Goal: Navigation & Orientation: Find specific page/section

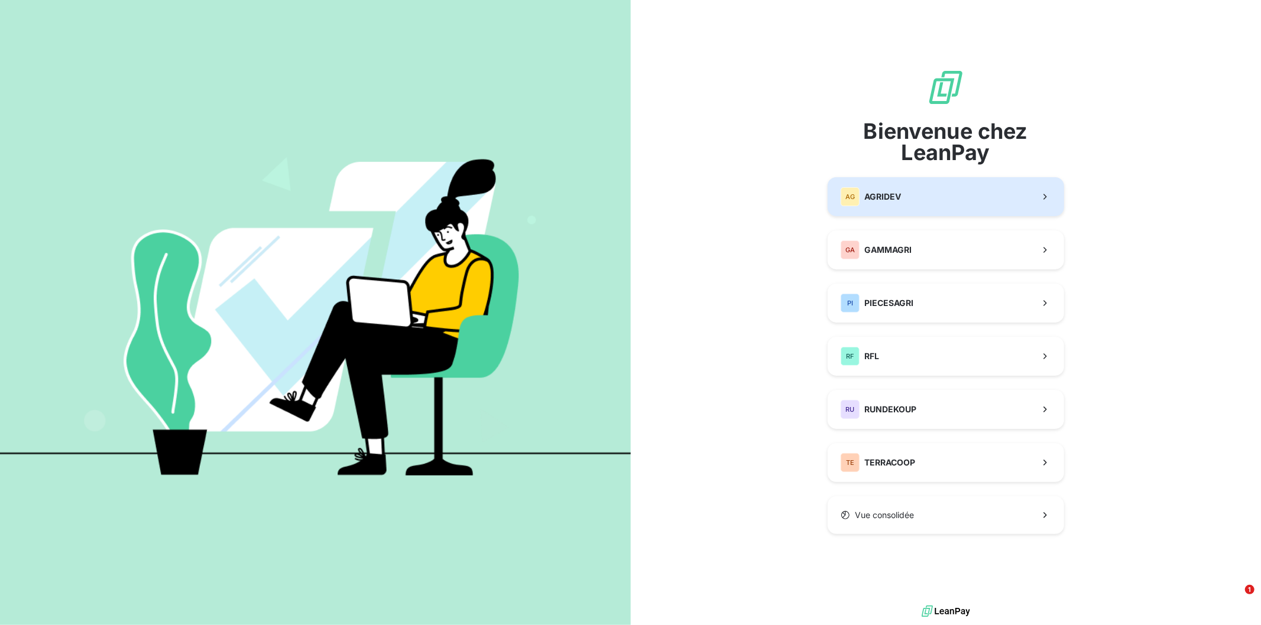
click at [884, 206] on div "AG AGRIDEV" at bounding box center [871, 196] width 60 height 19
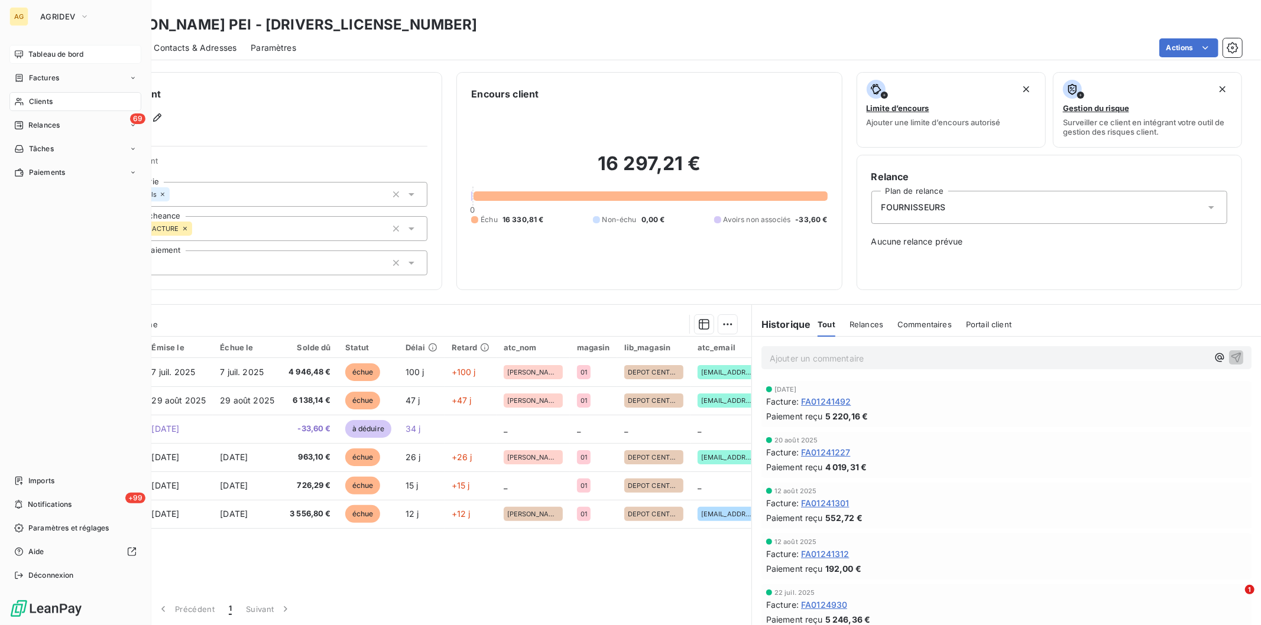
click at [32, 57] on span "Tableau de bord" at bounding box center [55, 54] width 55 height 11
